Goal: Task Accomplishment & Management: Manage account settings

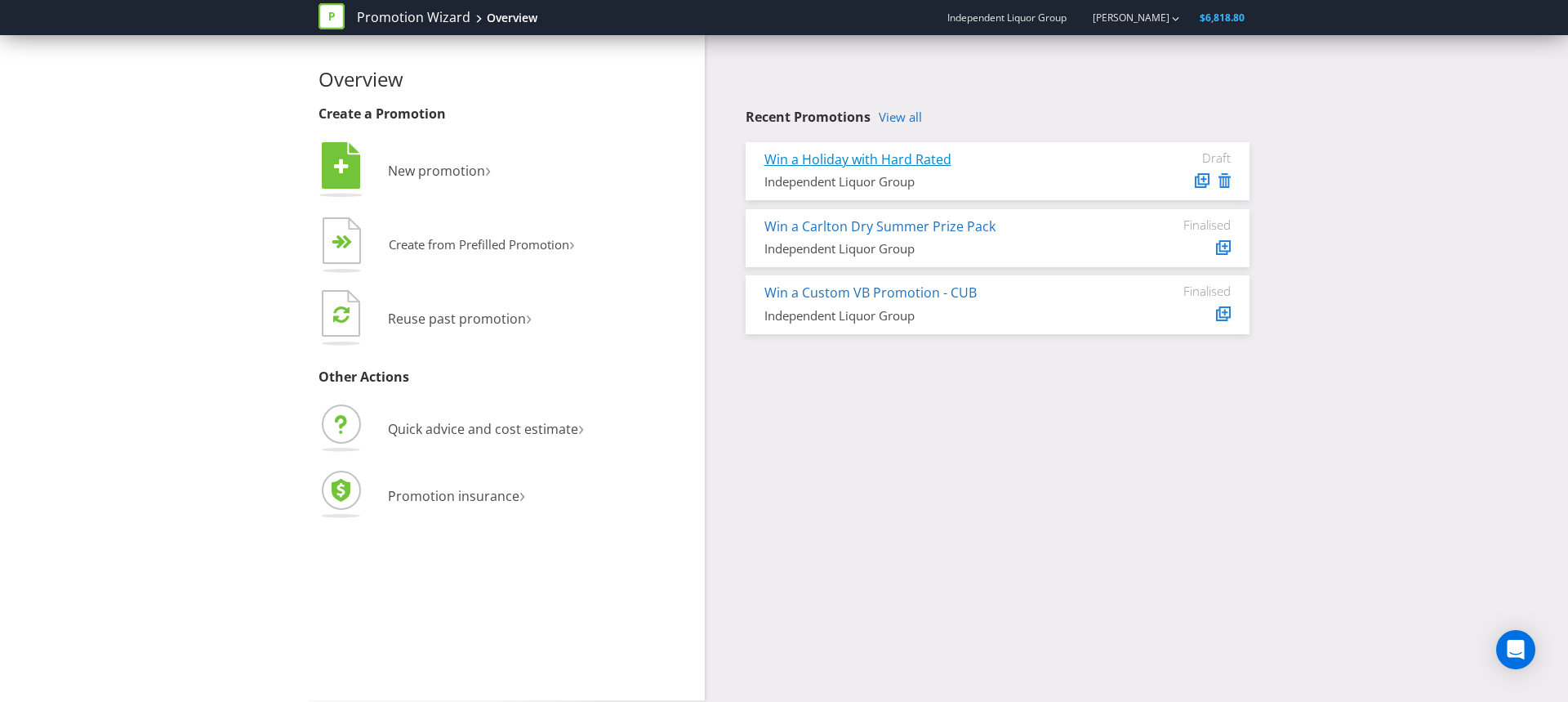
click at [903, 160] on link "Win a Holiday with Hard Rated" at bounding box center [858, 159] width 187 height 18
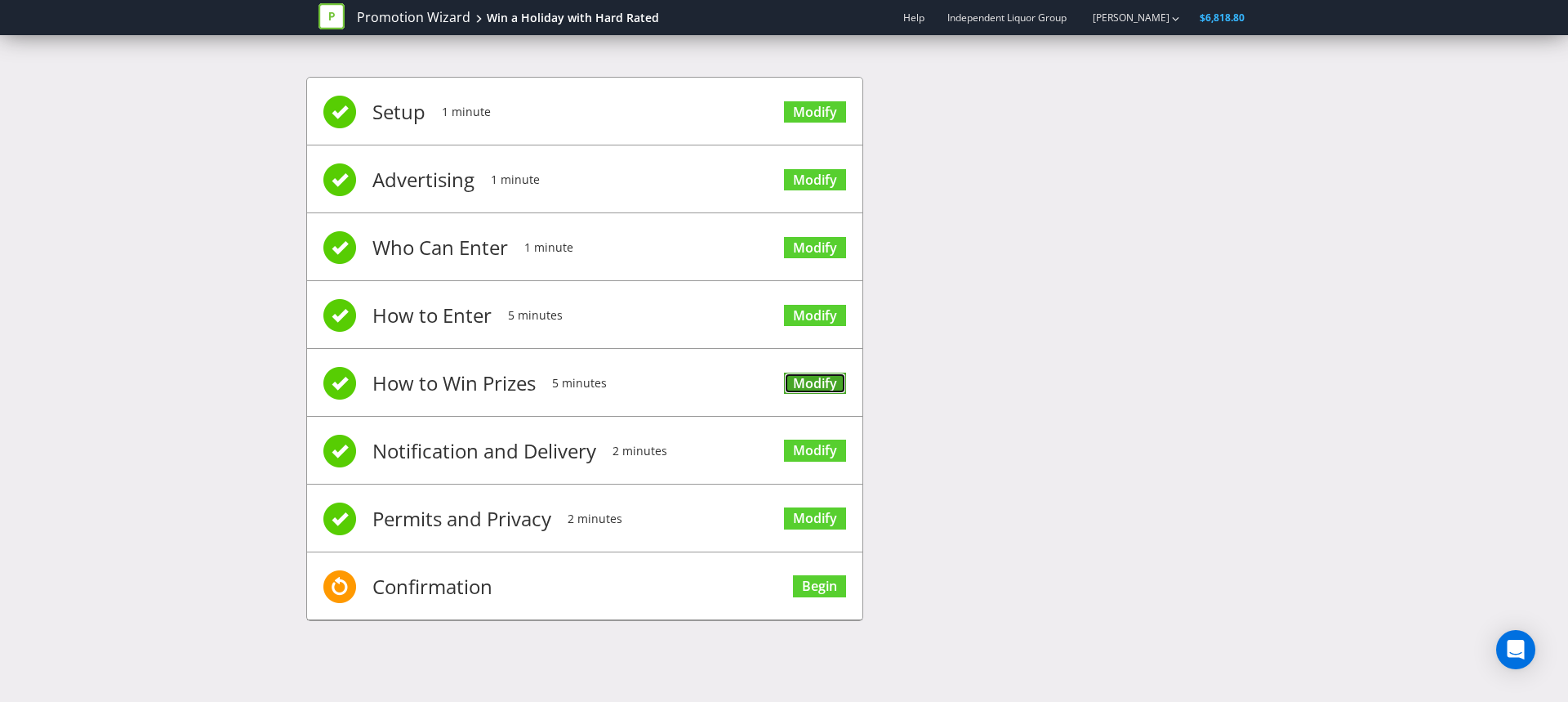
click at [824, 380] on link "Modify" at bounding box center [815, 383] width 63 height 22
click at [827, 387] on link "Modify" at bounding box center [815, 383] width 63 height 22
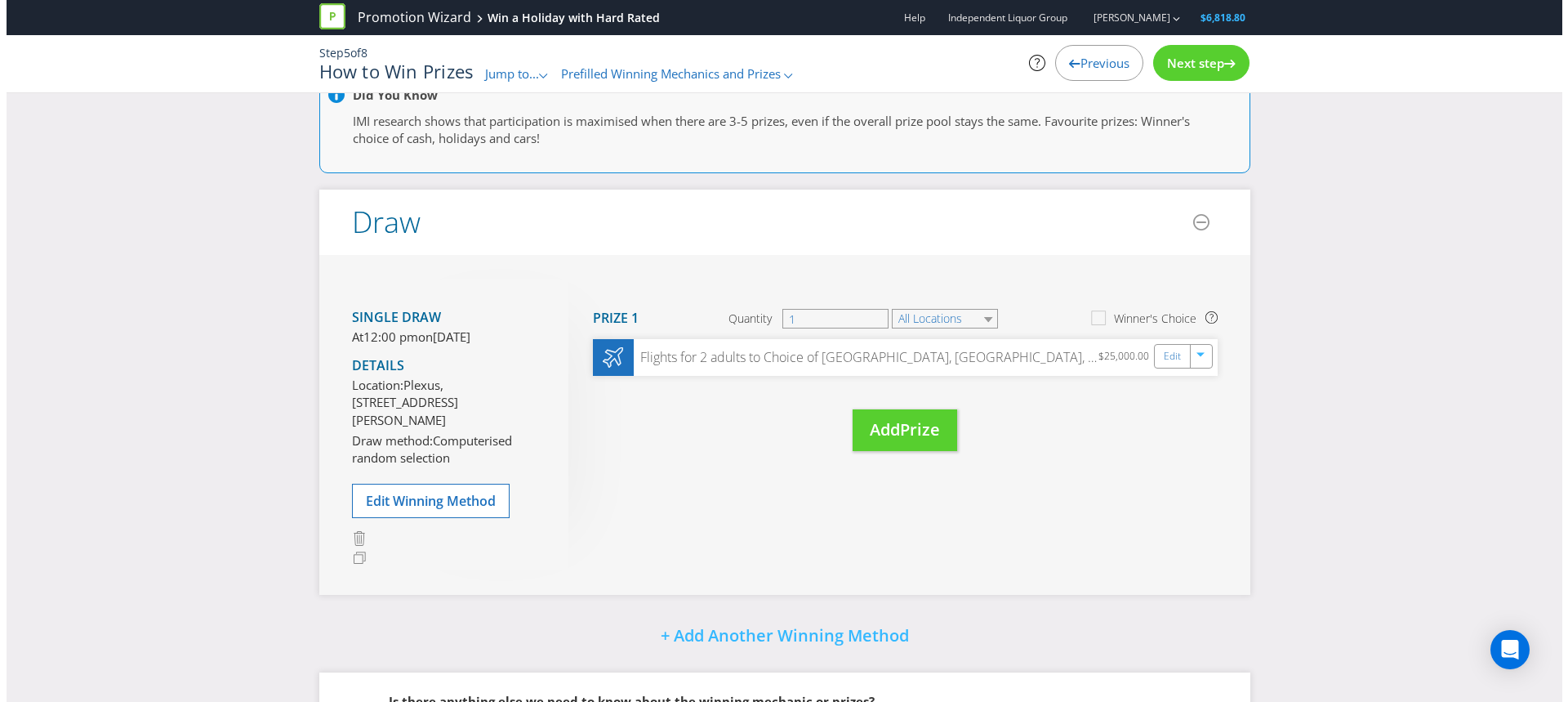
scroll to position [164, 0]
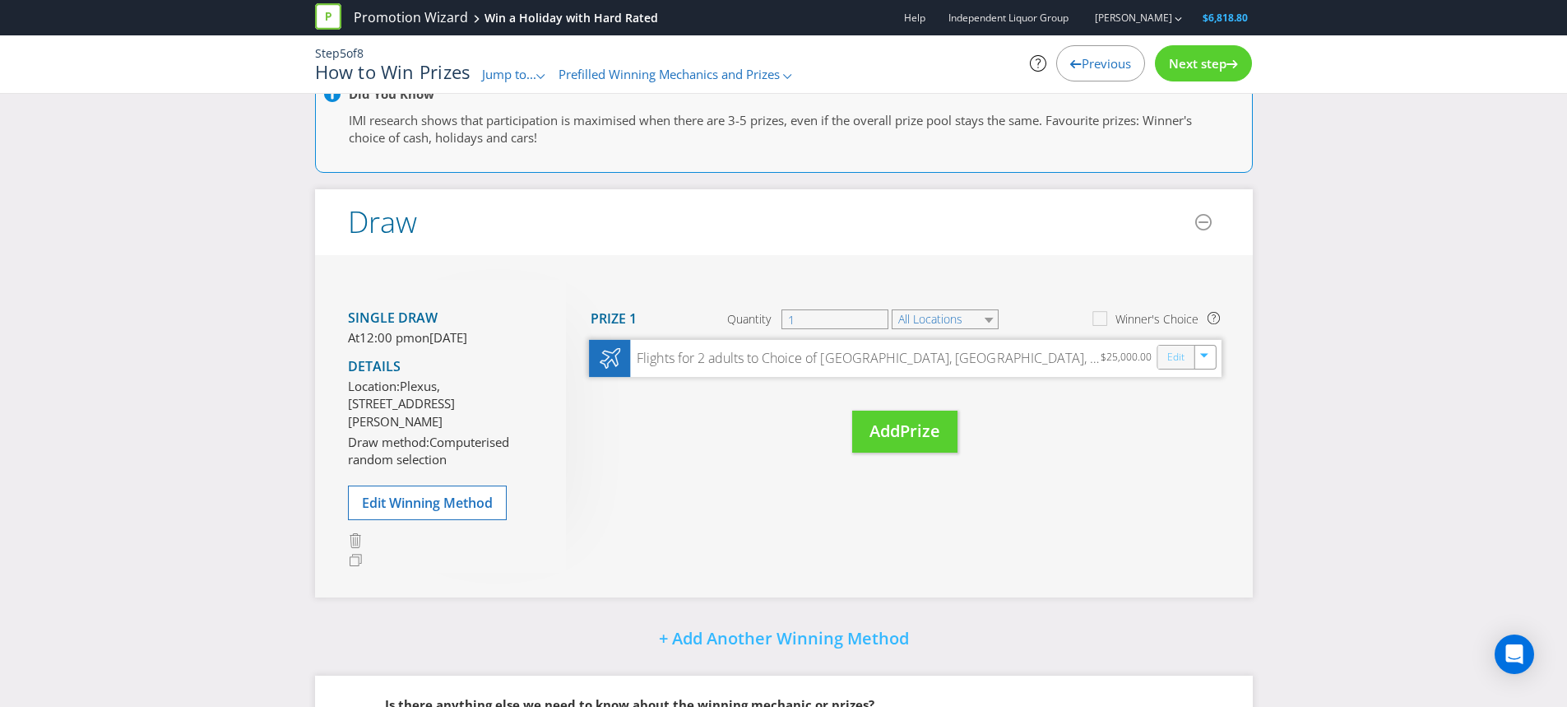
click at [1177, 358] on link "Edit" at bounding box center [1175, 357] width 17 height 19
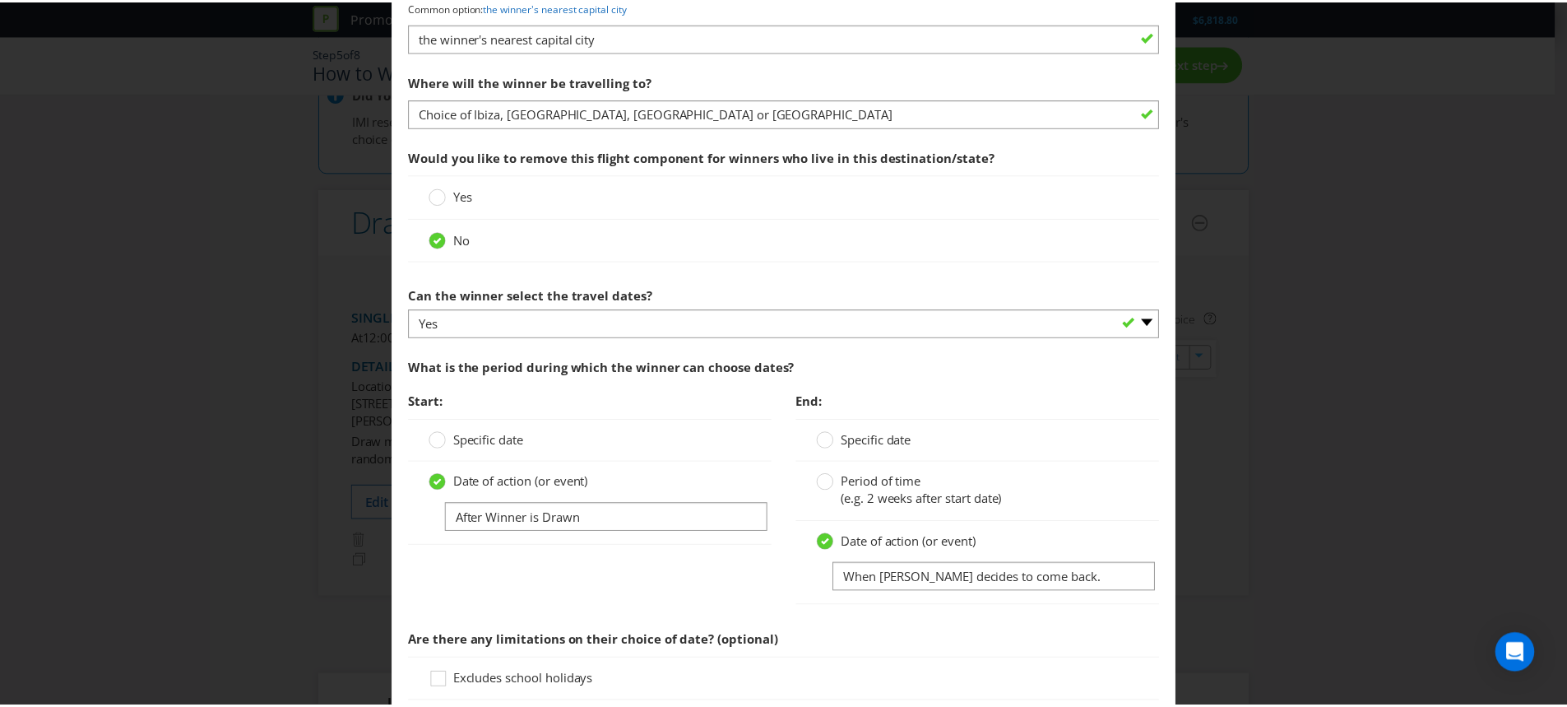
scroll to position [1845, 0]
